Goal: Task Accomplishment & Management: Manage account settings

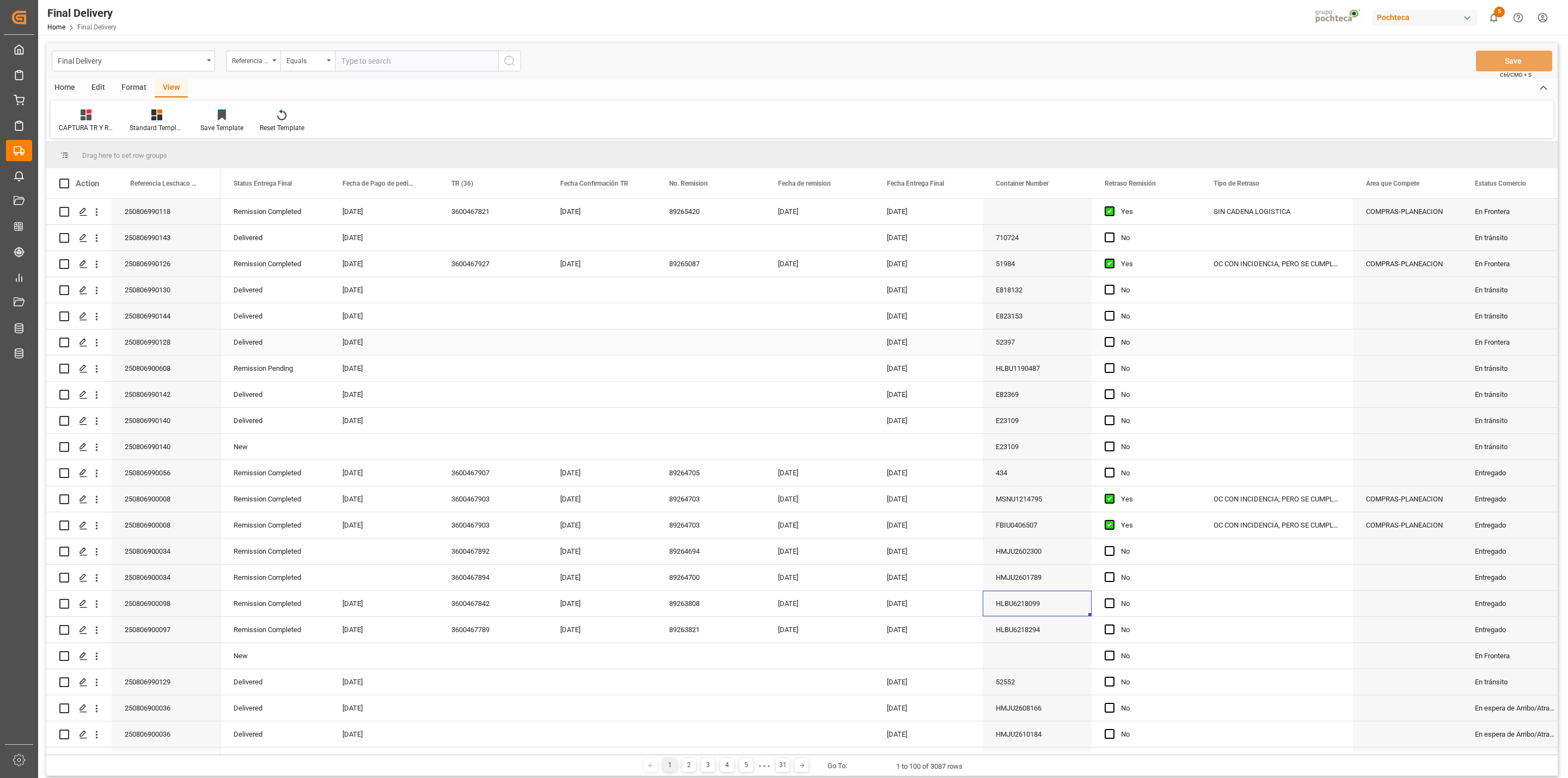
drag, startPoint x: 1105, startPoint y: 343, endPoint x: 1108, endPoint y: 337, distance: 6.7
click at [1106, 343] on span "Press SPACE to select this row." at bounding box center [1109, 341] width 10 height 10
click at [1113, 337] on input "Press SPACE to select this row." at bounding box center [1113, 337] width 0 height 0
click at [484, 346] on div "Press SPACE to select this row." at bounding box center [493, 342] width 109 height 26
click at [484, 346] on input "Press SPACE to select this row." at bounding box center [493, 349] width 92 height 21
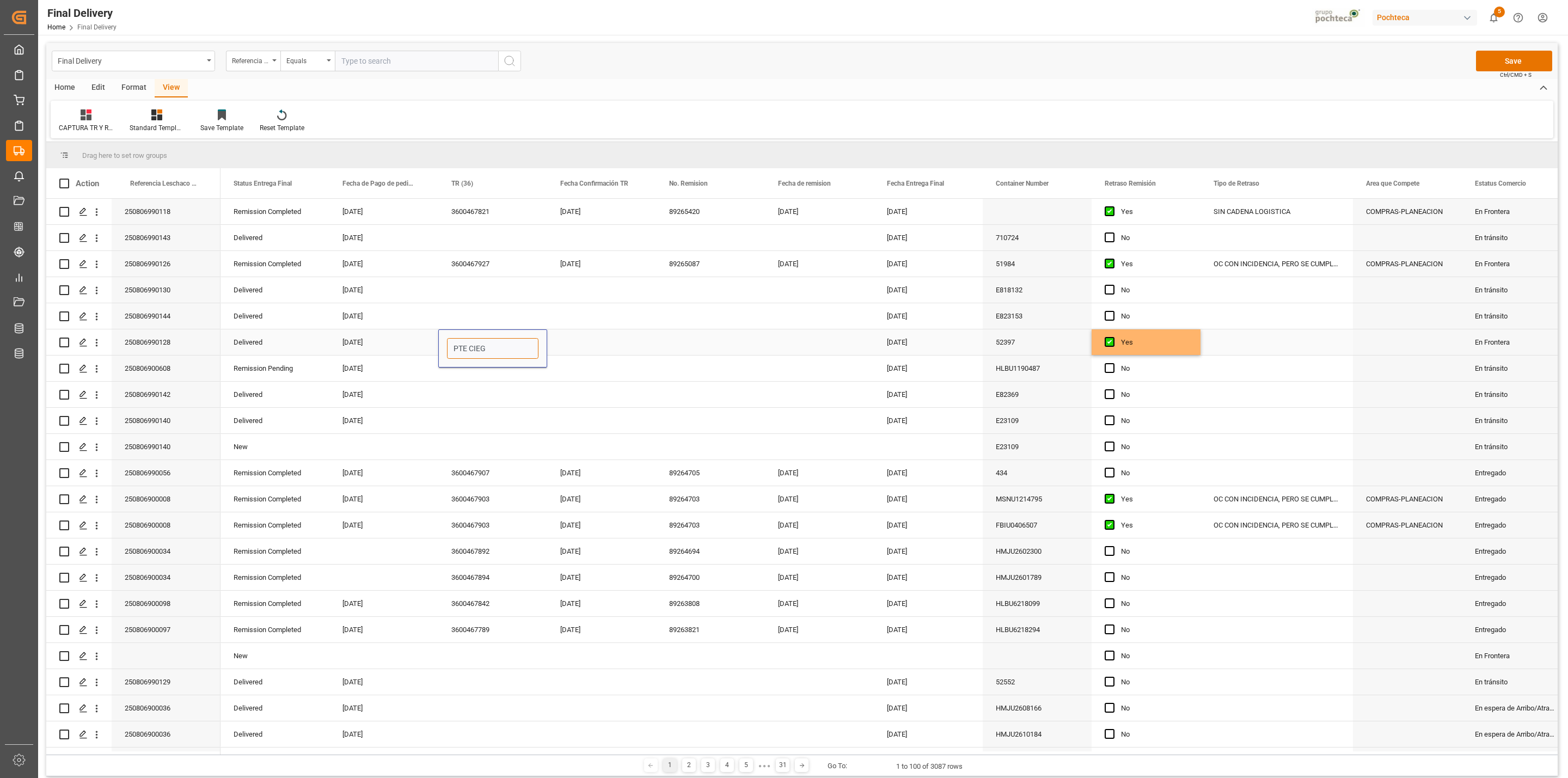
type input "PTE CIEGO"
click at [1298, 344] on div "Press SPACE to select this row." at bounding box center [1277, 342] width 152 height 26
click at [1482, 52] on button "Save" at bounding box center [1514, 61] width 76 height 21
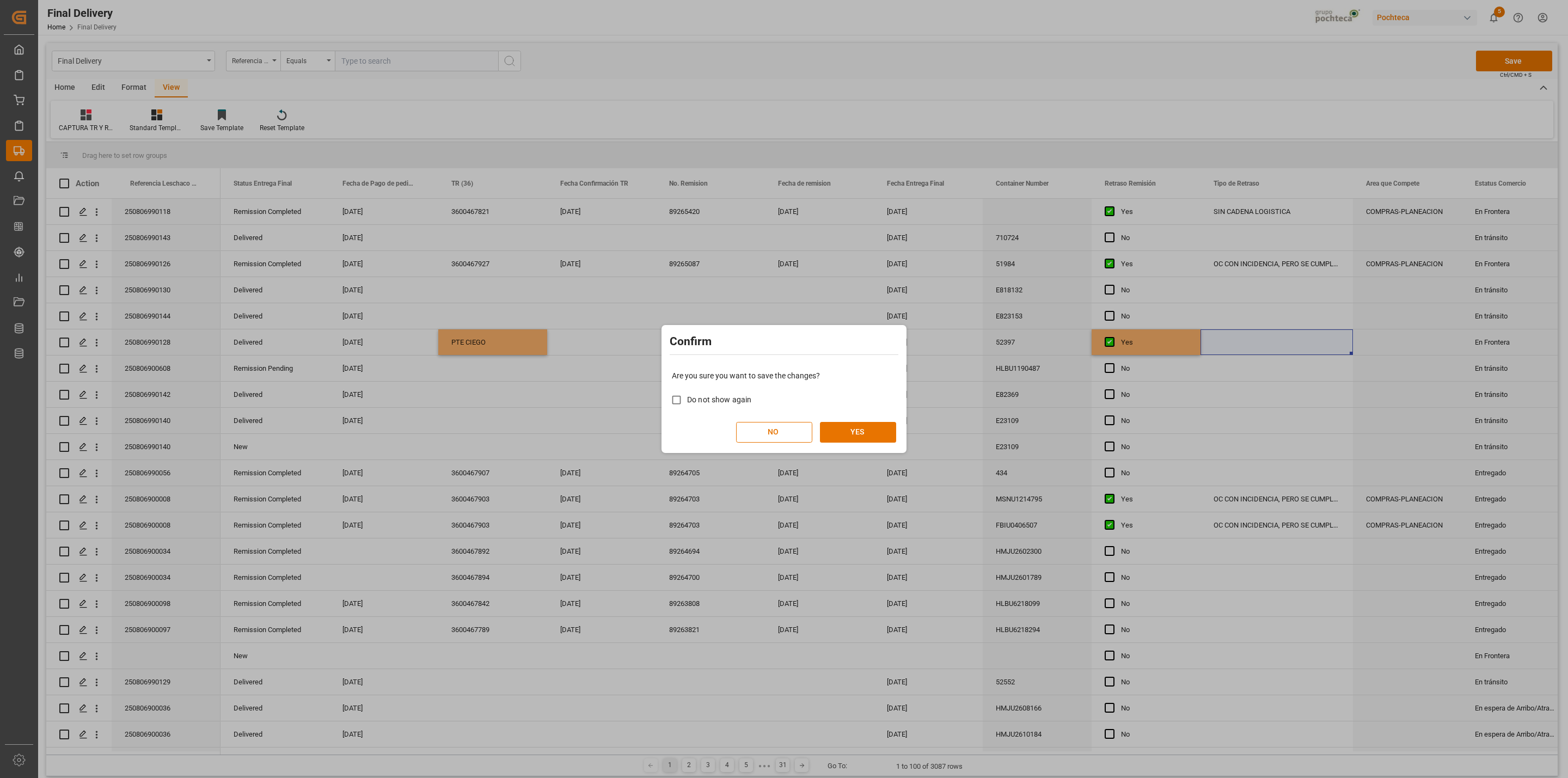
click at [871, 413] on div "Are you sure you want to save the changes? Do not show again NO YES" at bounding box center [784, 406] width 240 height 87
click at [875, 432] on button "YES" at bounding box center [858, 432] width 76 height 21
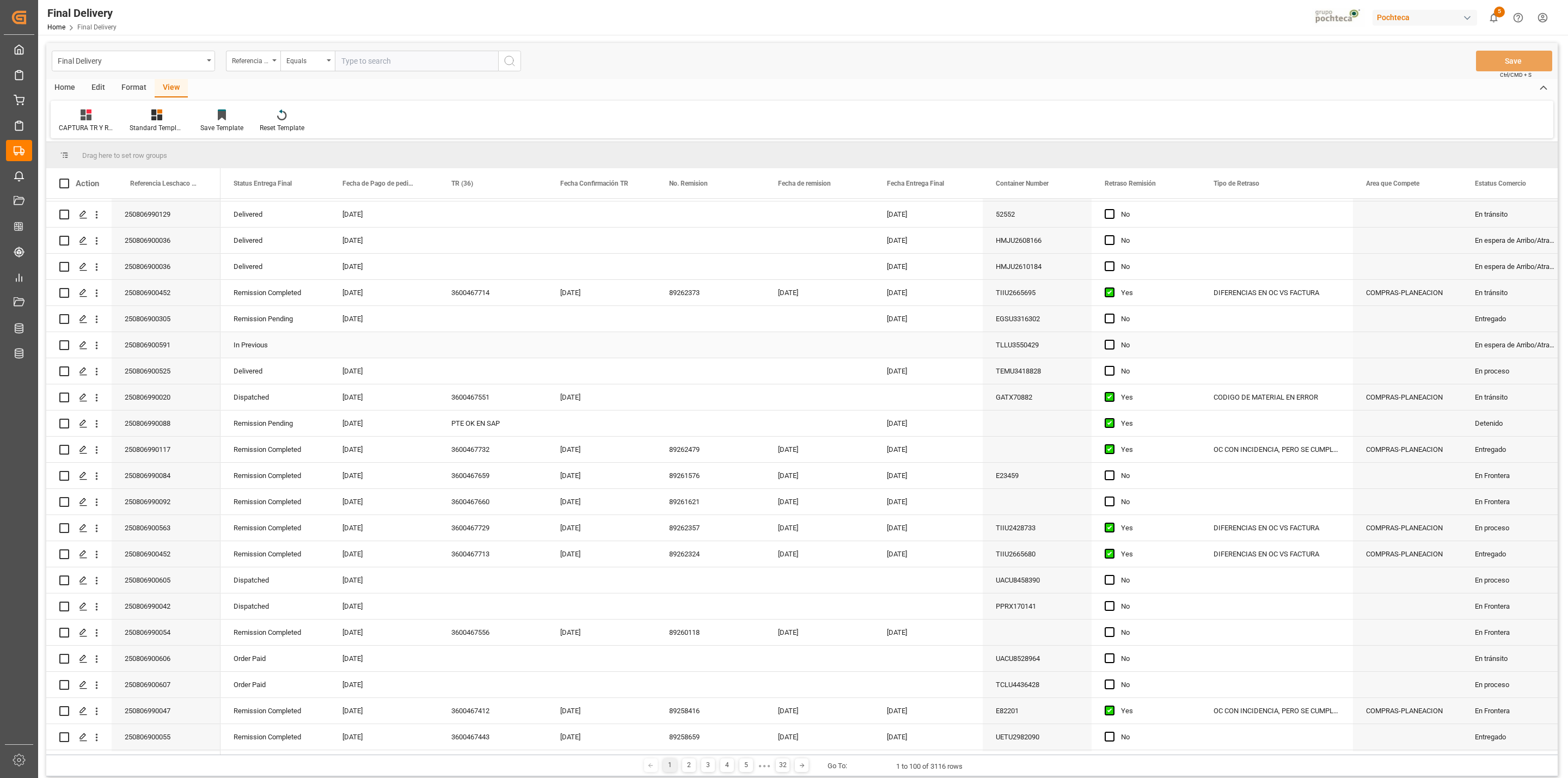
scroll to position [1225, 0]
click at [454, 322] on div "Press SPACE to select this row." at bounding box center [493, 319] width 109 height 26
click at [489, 324] on input "Press SPACE to select this row." at bounding box center [493, 325] width 92 height 21
type input "PTE OK EN SAP"
click at [585, 315] on div "Press SPACE to select this row." at bounding box center [602, 319] width 109 height 26
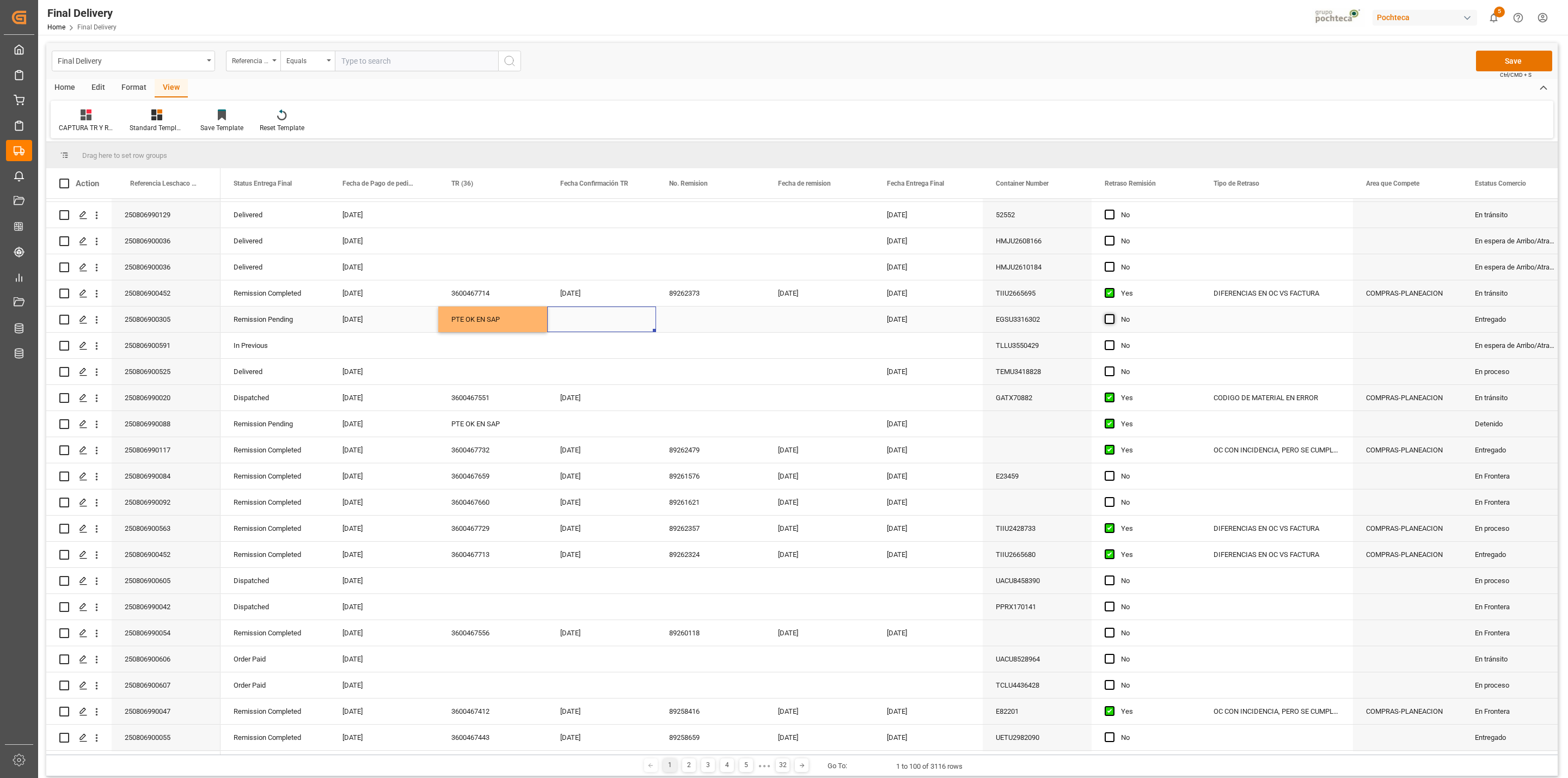
click at [1110, 322] on span "Press SPACE to select this row." at bounding box center [1109, 318] width 10 height 10
click at [1113, 314] on input "Press SPACE to select this row." at bounding box center [1113, 314] width 0 height 0
click at [1514, 52] on button "Save" at bounding box center [1514, 61] width 76 height 21
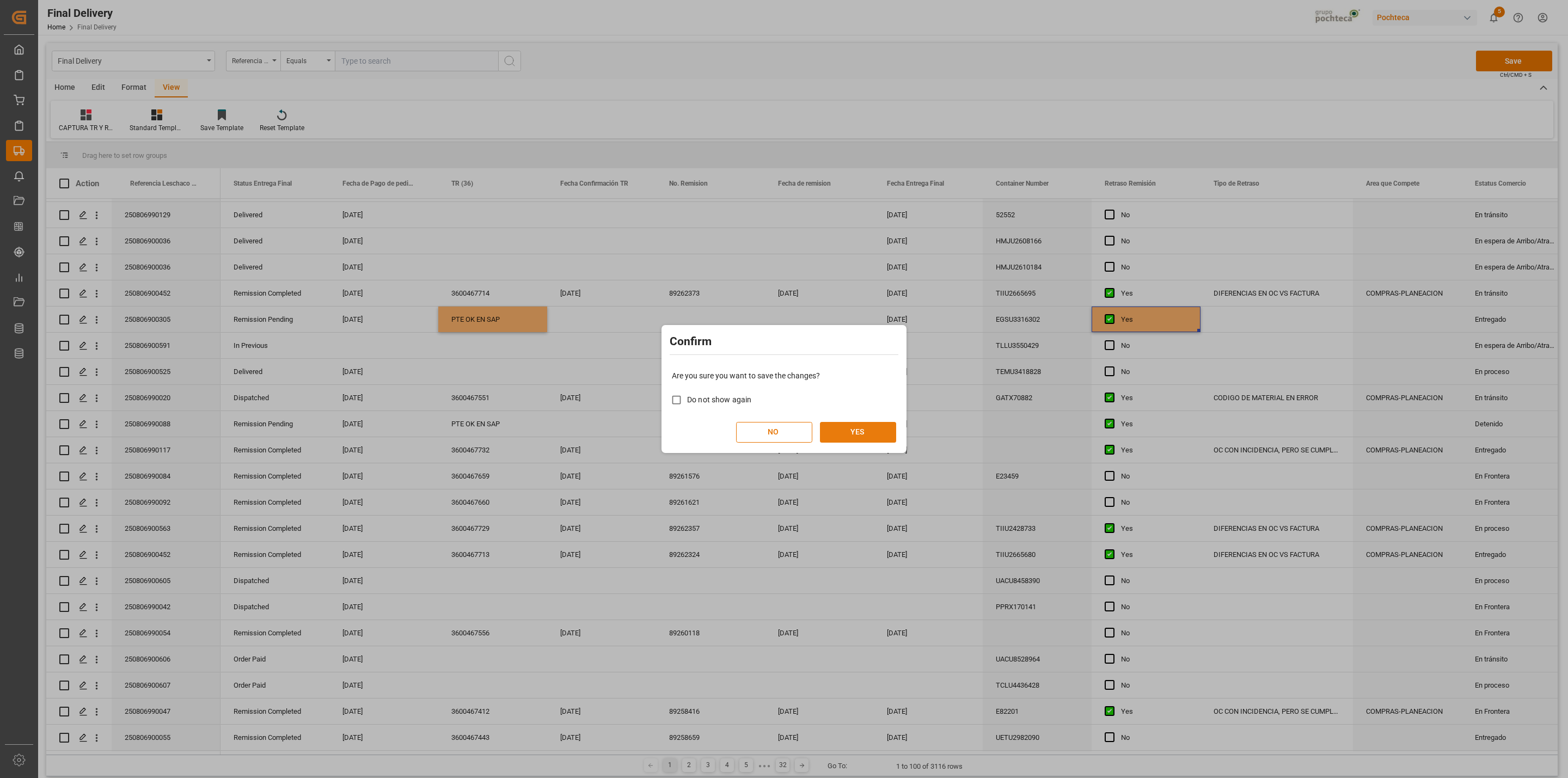
click at [878, 434] on button "YES" at bounding box center [858, 432] width 76 height 21
